Goal: Find specific page/section: Find specific page/section

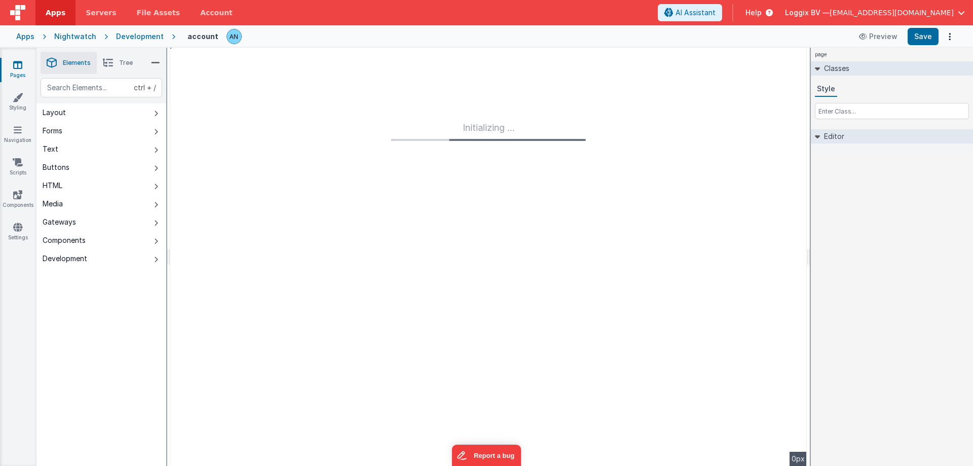
click at [55, 15] on span "Apps" at bounding box center [56, 13] width 20 height 10
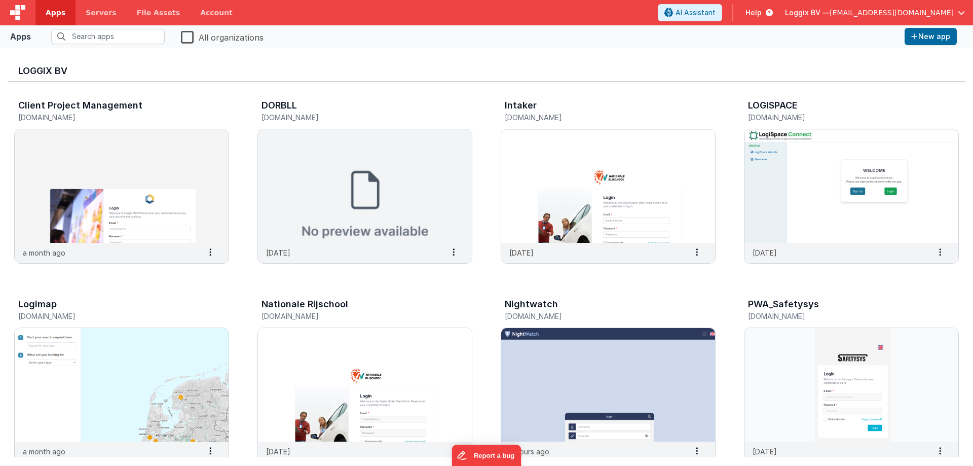
click at [450, 60] on div "Loggix BV" at bounding box center [486, 69] width 957 height 26
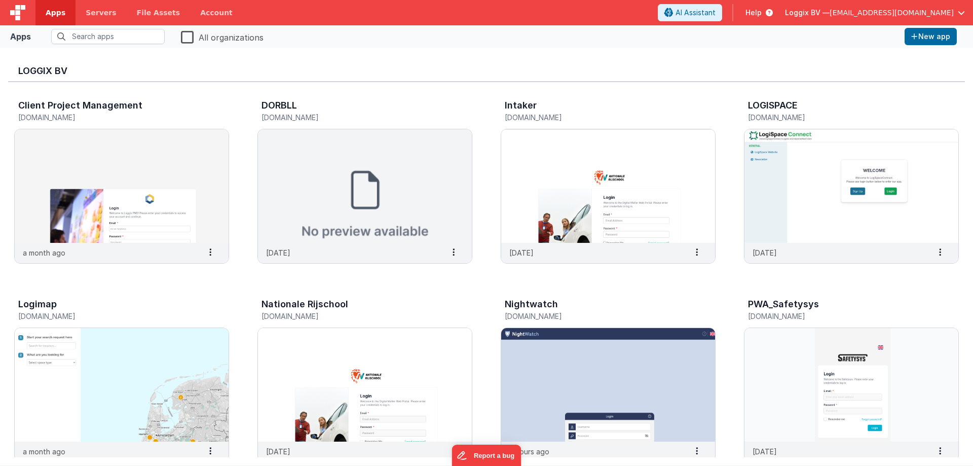
click at [456, 51] on div "Loggix BV Client Project Management [DOMAIN_NAME] a month ago Settings Copy API…" at bounding box center [486, 257] width 973 height 418
click at [436, 50] on div "Loggix BV Client Project Management [DOMAIN_NAME] a month ago Settings Copy API…" at bounding box center [486, 257] width 973 height 418
